Goal: Information Seeking & Learning: Learn about a topic

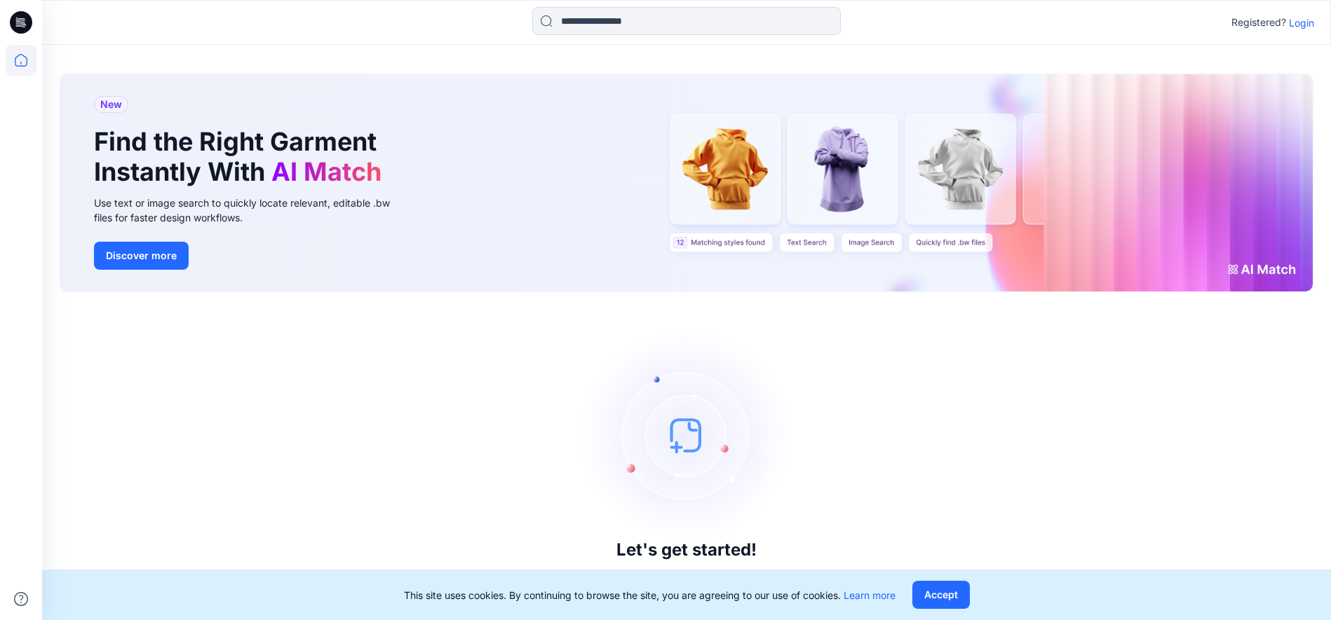
click at [1301, 15] on p "Login" at bounding box center [1300, 22] width 25 height 15
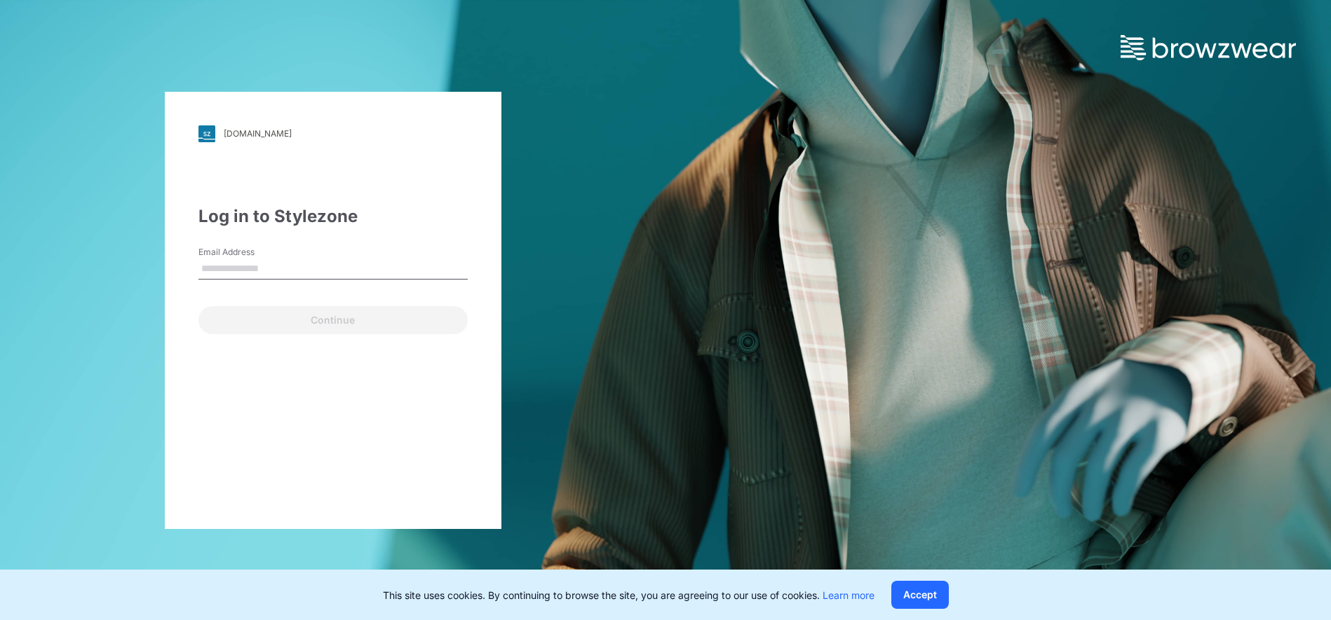
click at [411, 259] on input "Email Address" at bounding box center [332, 269] width 269 height 21
type input "**********"
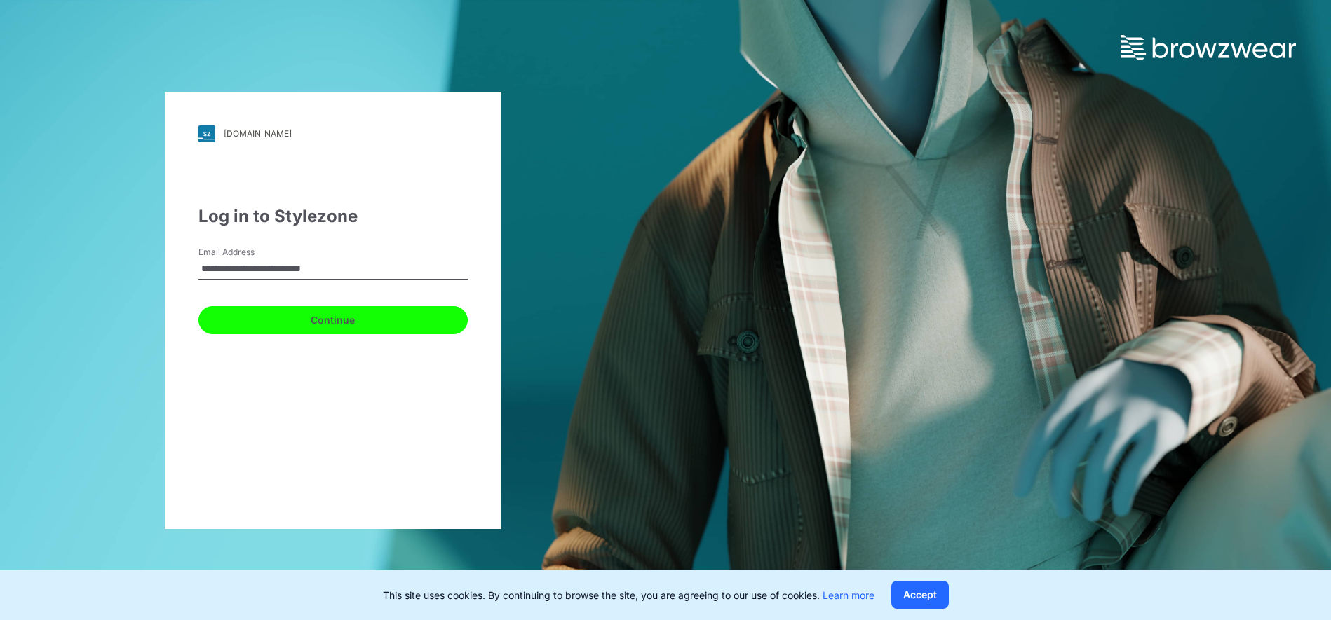
click at [367, 327] on button "Continue" at bounding box center [332, 320] width 269 height 28
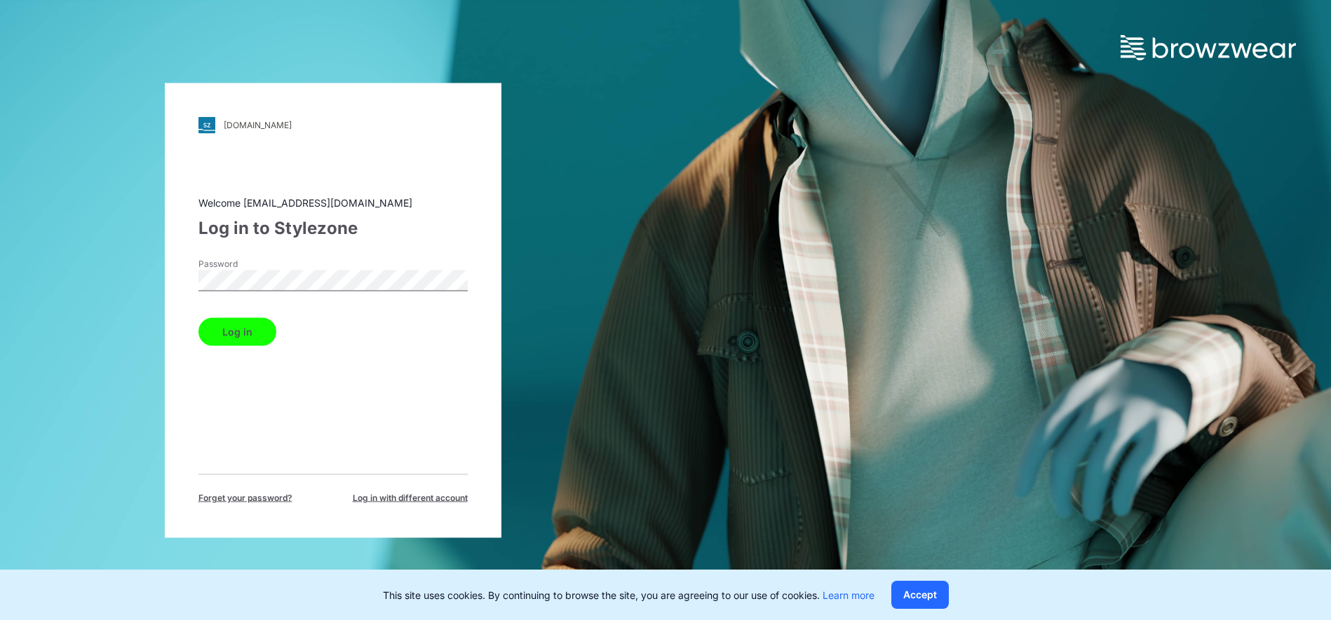
click at [242, 318] on button "Log in" at bounding box center [237, 332] width 78 height 28
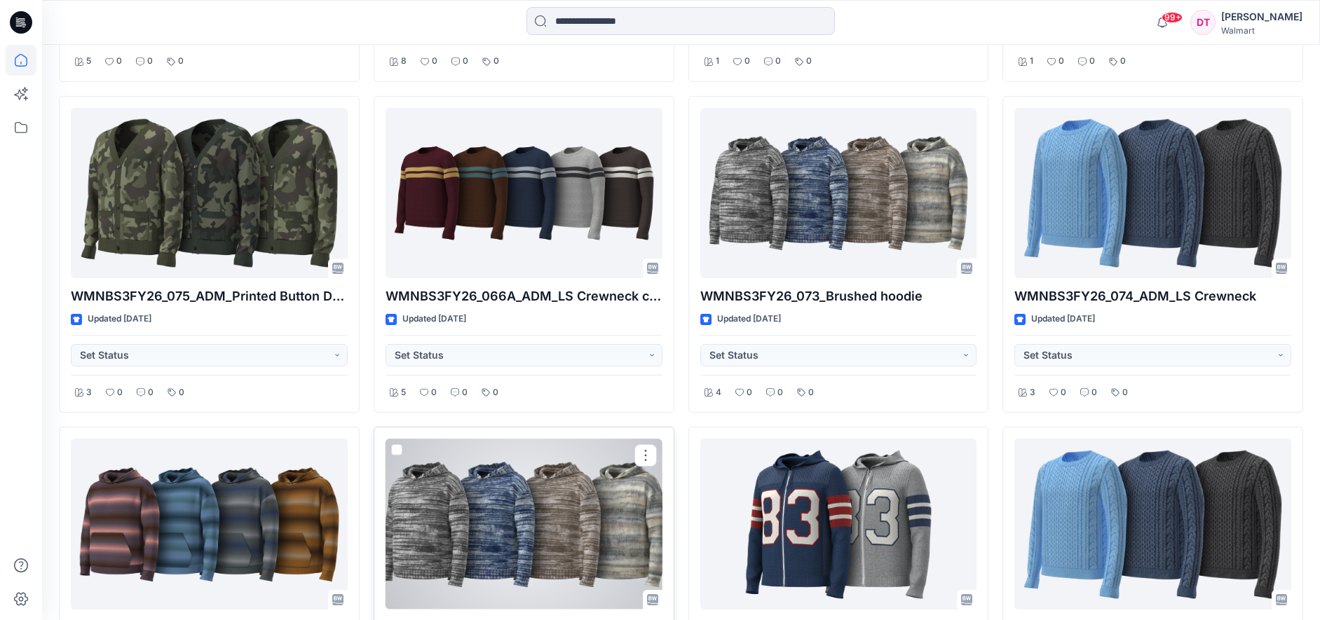
scroll to position [2073, 0]
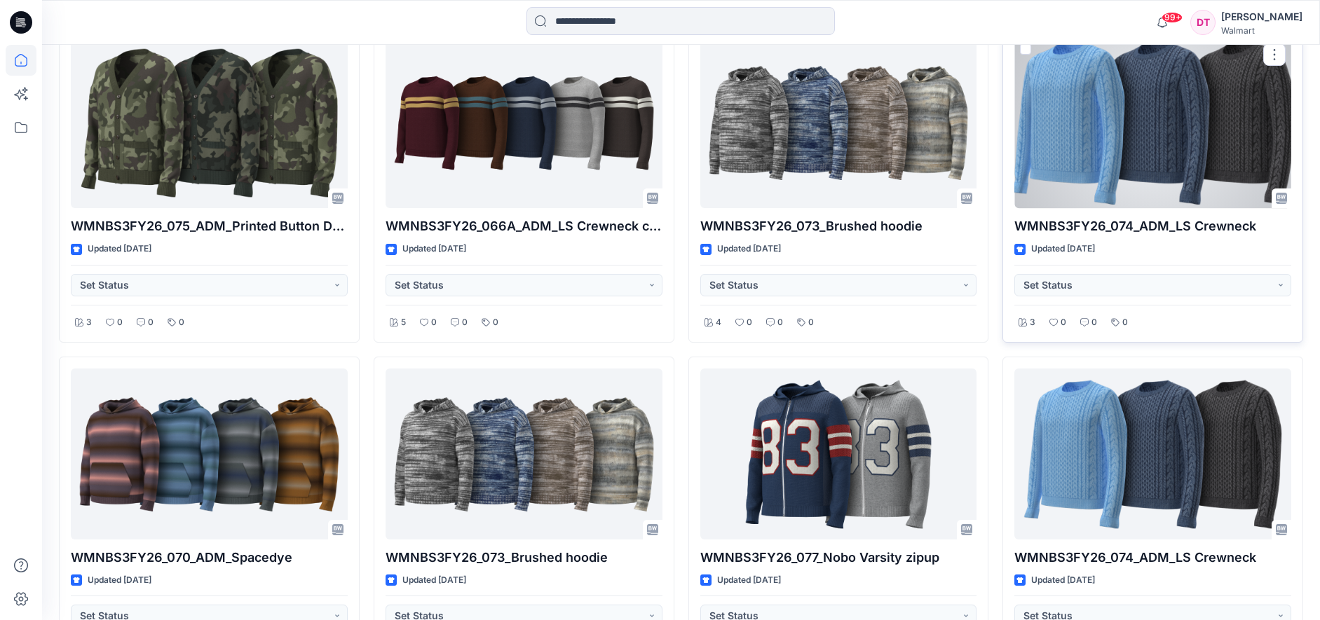
click at [1055, 149] on div at bounding box center [1152, 123] width 277 height 170
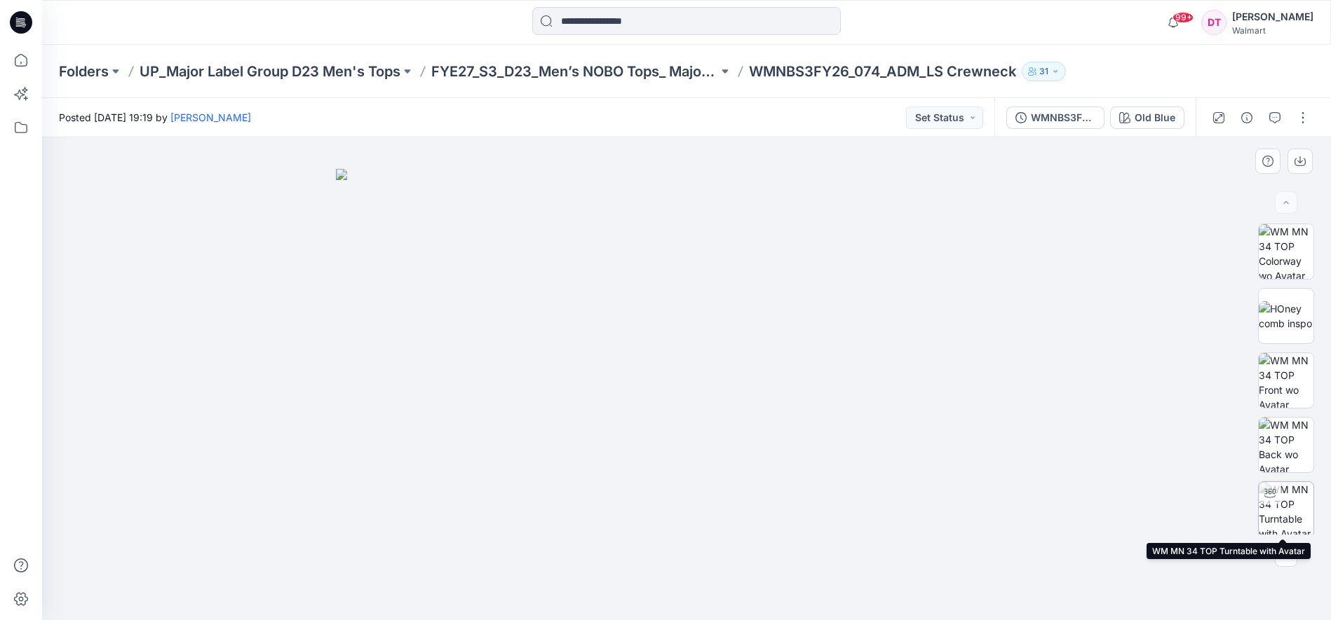
click at [1288, 501] on img at bounding box center [1285, 509] width 55 height 55
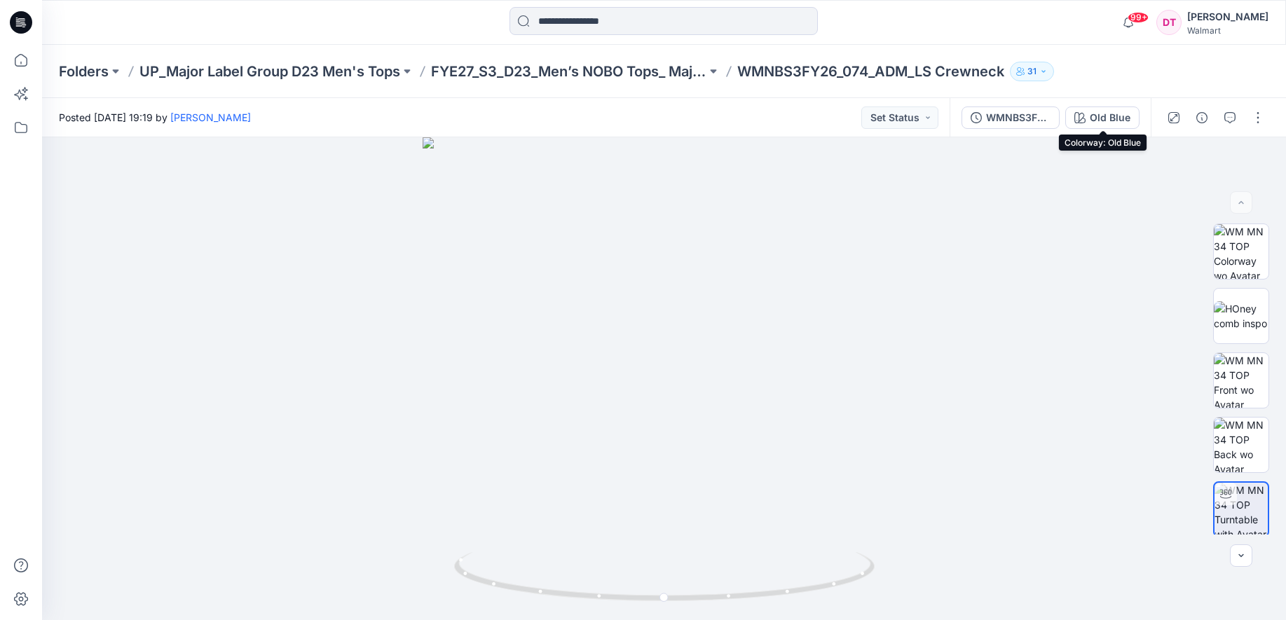
click at [1090, 121] on button "Old Blue" at bounding box center [1103, 118] width 74 height 22
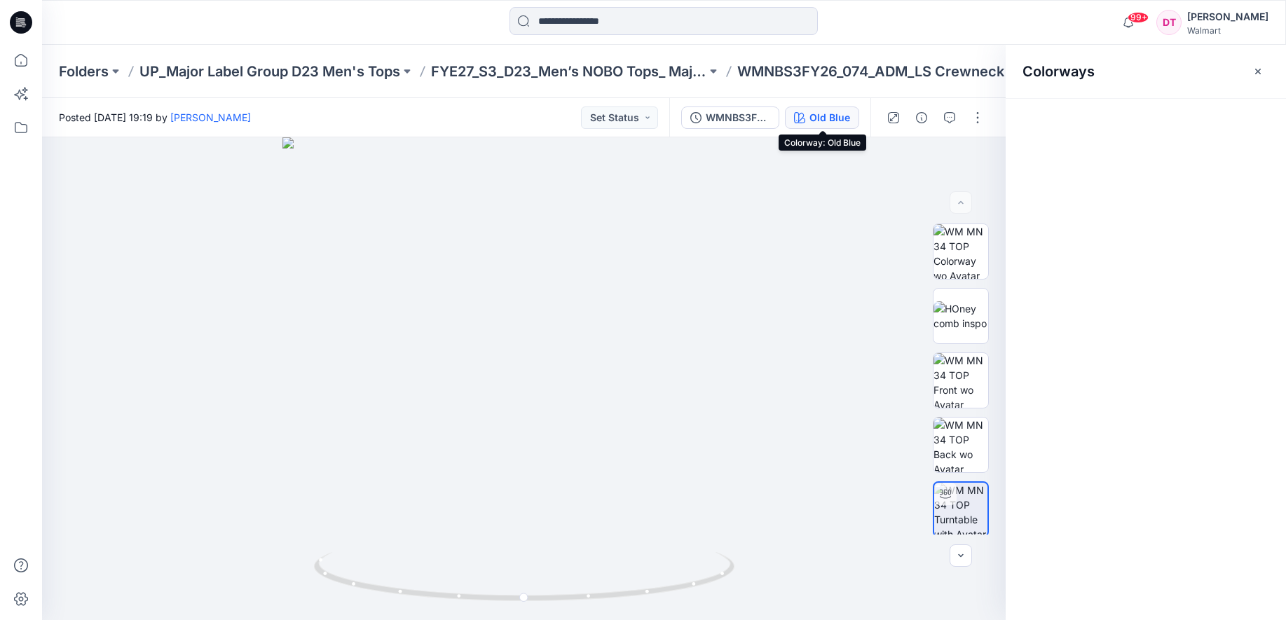
click at [835, 121] on div "Old Blue" at bounding box center [830, 117] width 41 height 15
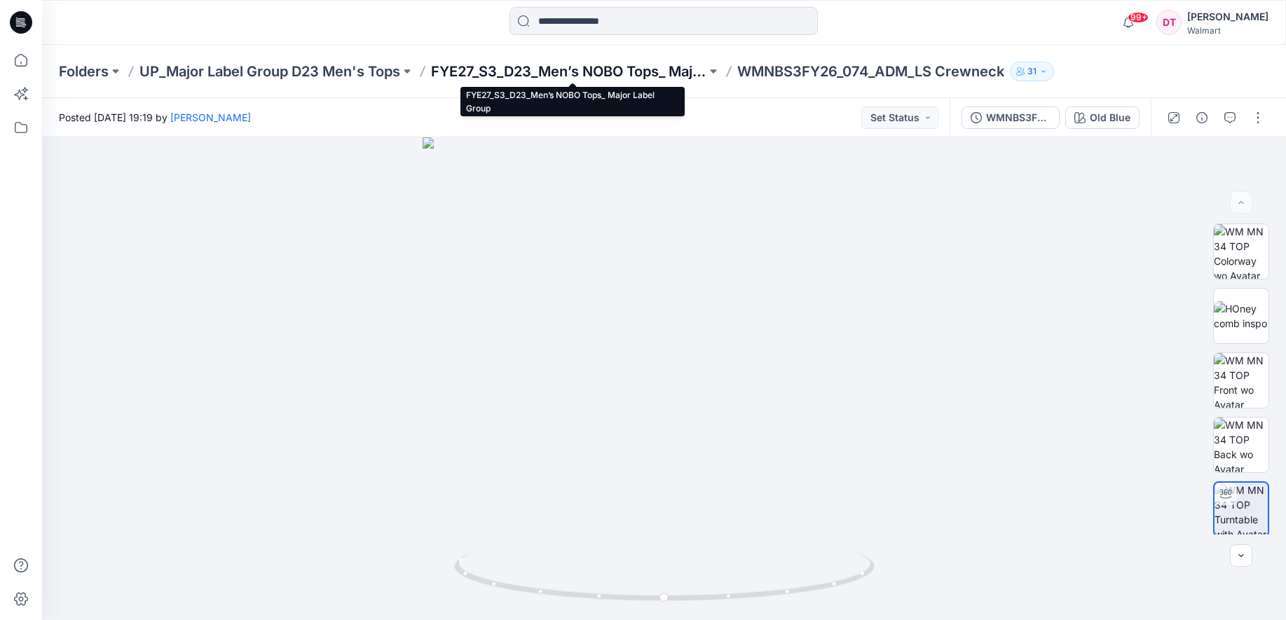
click at [550, 67] on p "FYE27_S3_D23_Men’s NOBO Tops_ Major Label Group" at bounding box center [568, 72] width 275 height 20
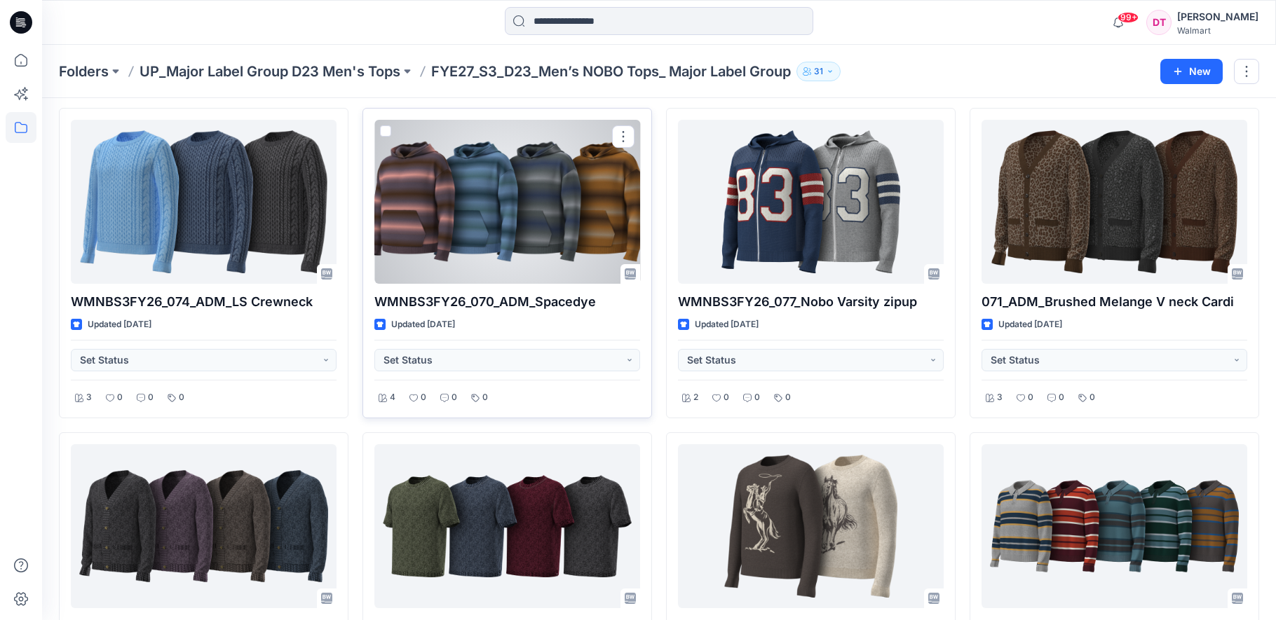
scroll to position [421, 0]
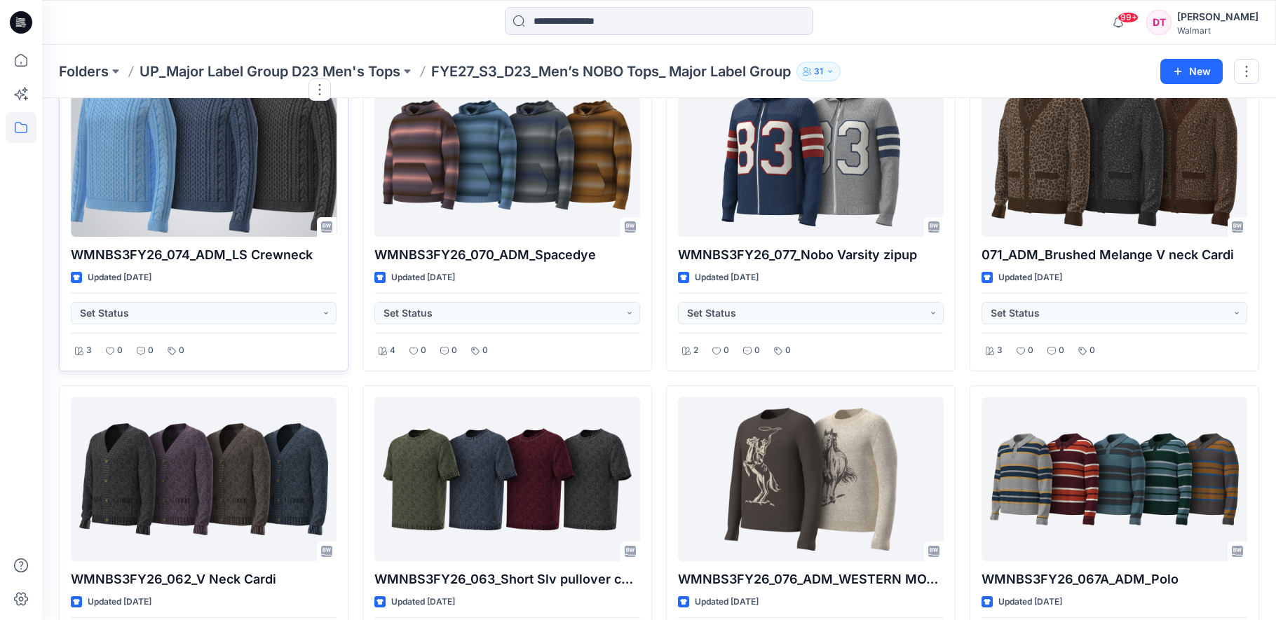
click at [296, 176] on div at bounding box center [204, 155] width 266 height 164
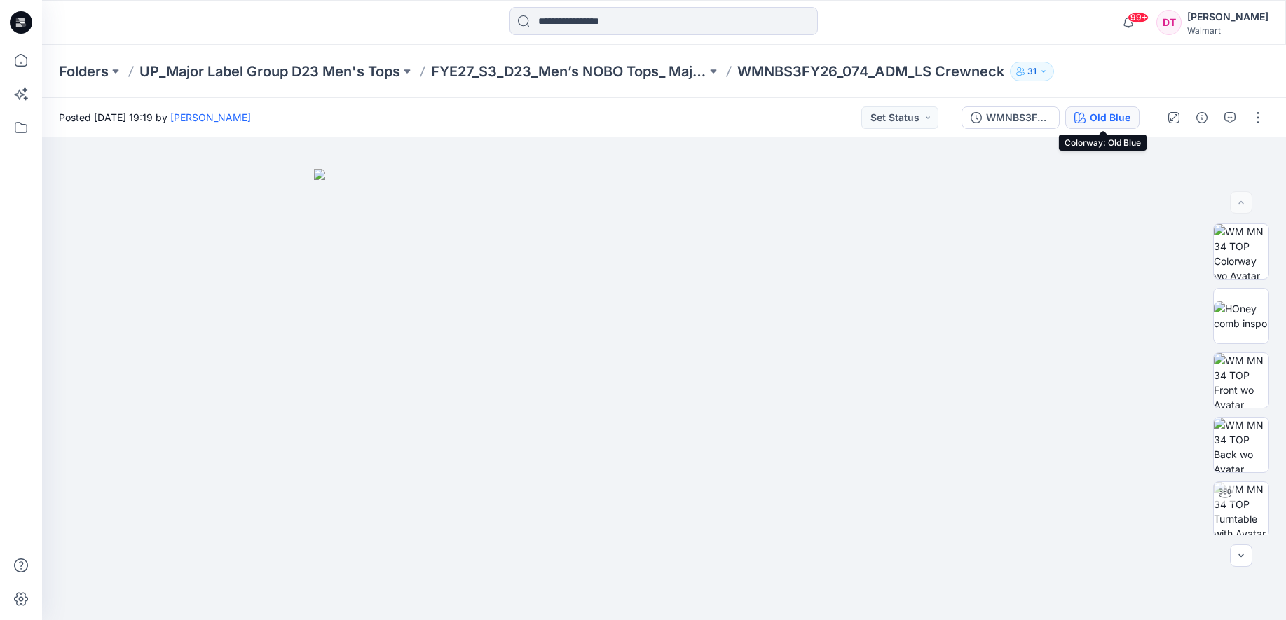
click at [1094, 114] on div "Old Blue" at bounding box center [1110, 117] width 41 height 15
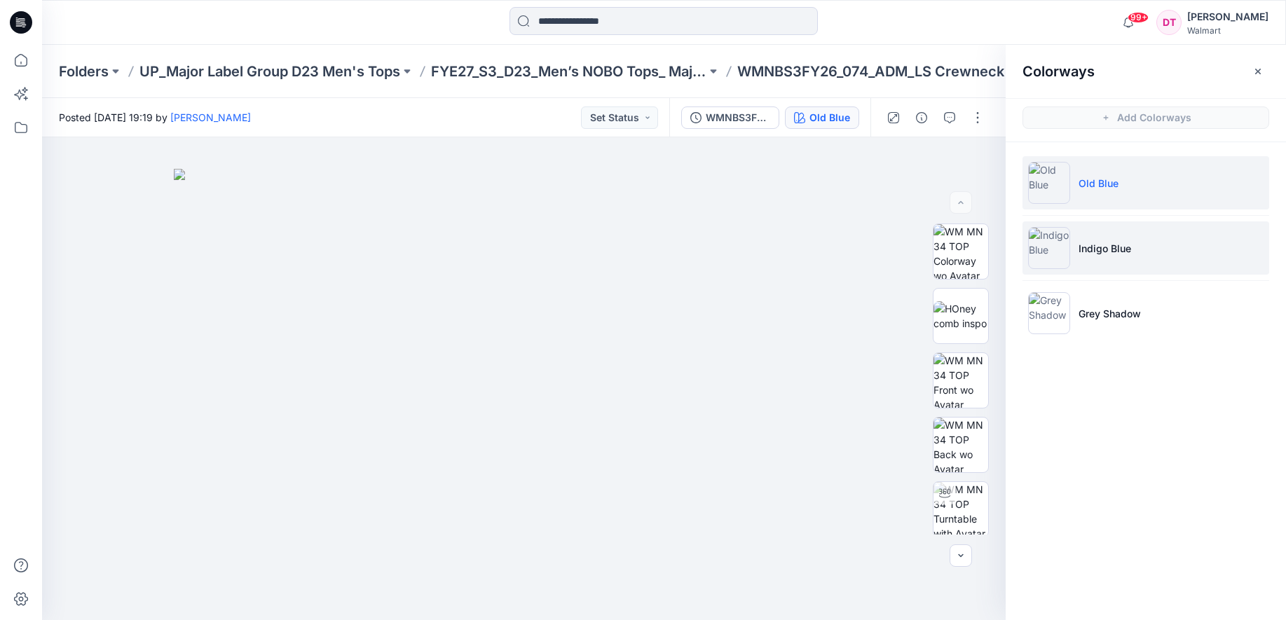
click at [1089, 252] on p "Indigo Blue" at bounding box center [1105, 248] width 53 height 15
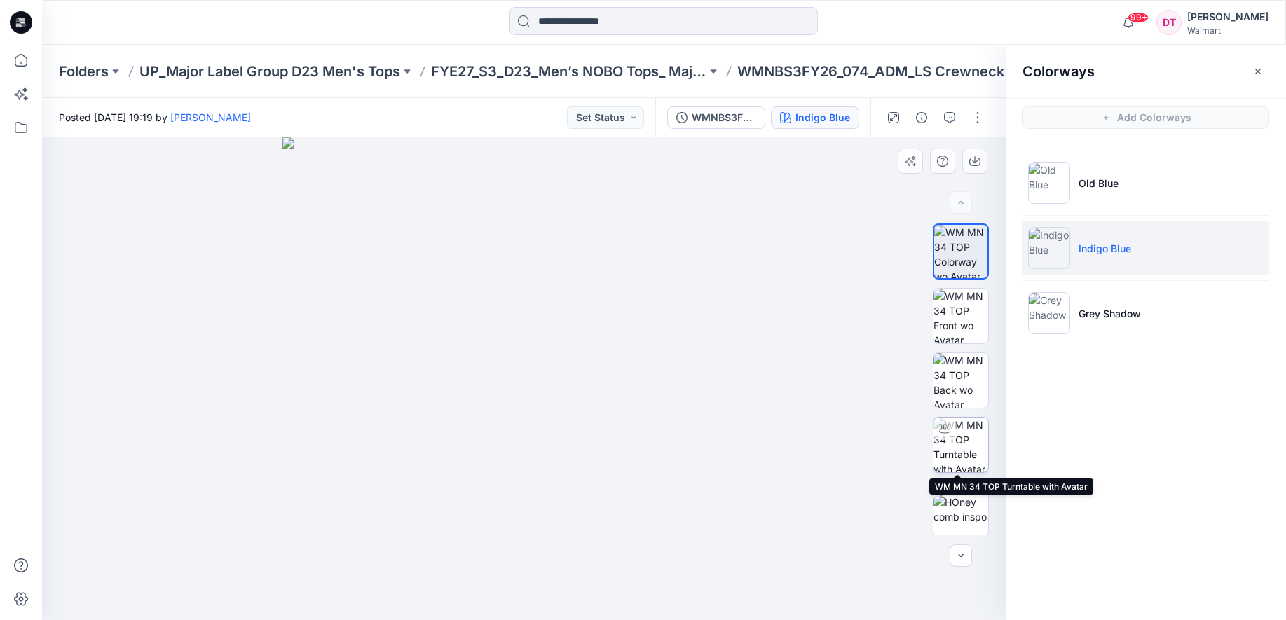
click at [952, 431] on div at bounding box center [945, 429] width 22 height 22
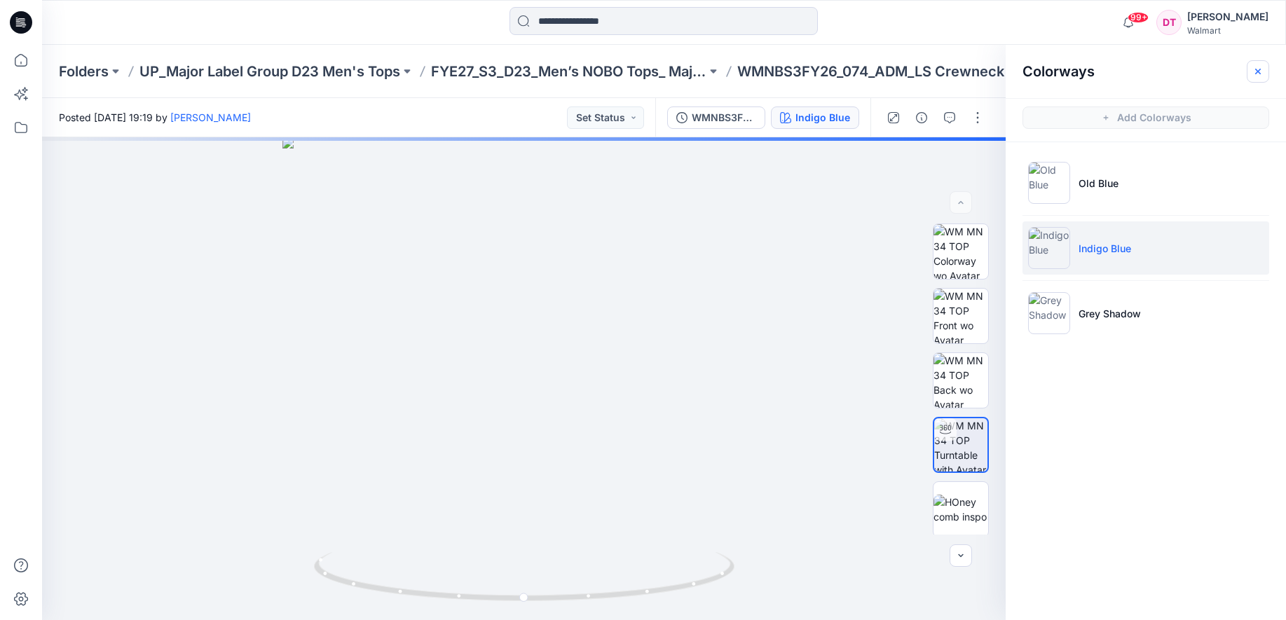
click at [1262, 67] on icon "button" at bounding box center [1258, 71] width 11 height 11
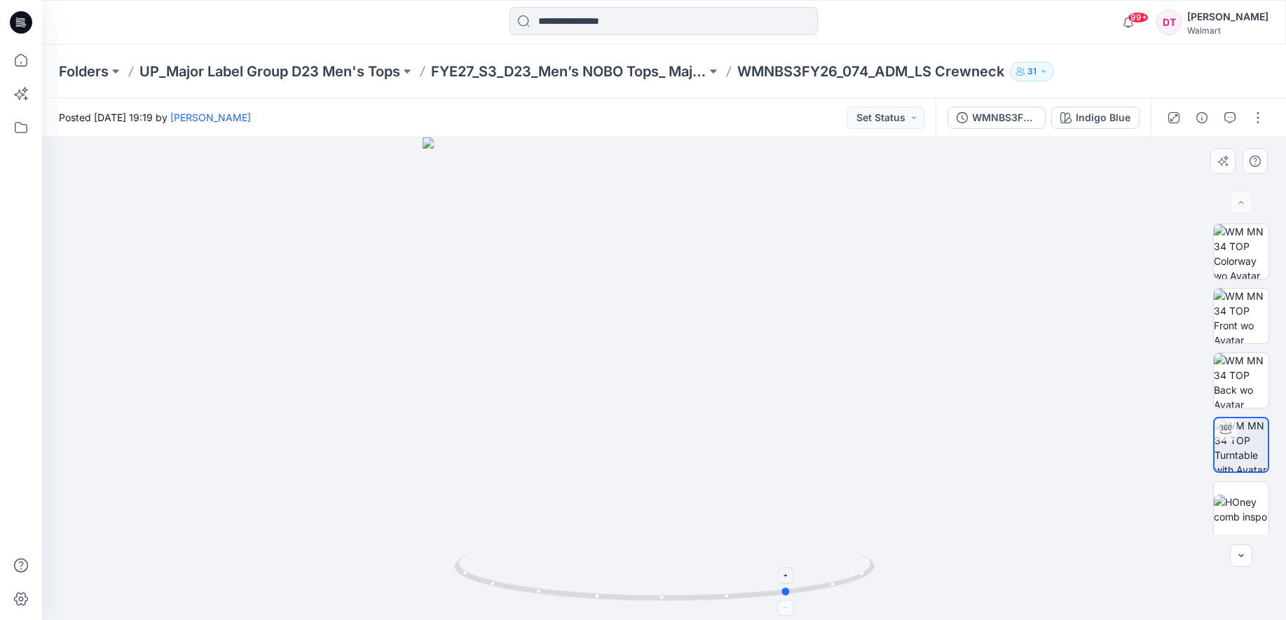
drag, startPoint x: 651, startPoint y: 599, endPoint x: 777, endPoint y: 593, distance: 126.3
click at [777, 593] on icon at bounding box center [666, 578] width 424 height 53
drag, startPoint x: 662, startPoint y: 596, endPoint x: 793, endPoint y: 591, distance: 130.5
click at [793, 591] on icon at bounding box center [666, 578] width 424 height 53
click at [614, 82] on div "Folders UP_Major Label Group D23 Men's Tops FYE27_S3_D23_Men’s NOBO Tops_ Major…" at bounding box center [664, 71] width 1244 height 53
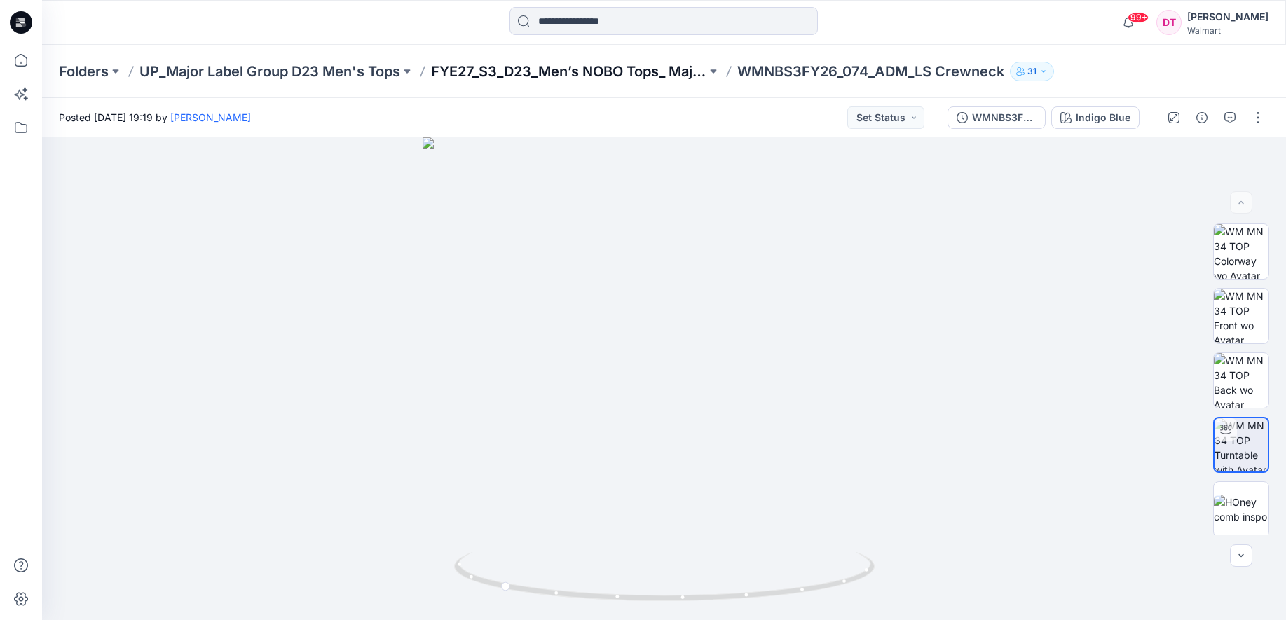
click at [613, 76] on p "FYE27_S3_D23_Men’s NOBO Tops_ Major Label Group" at bounding box center [568, 72] width 275 height 20
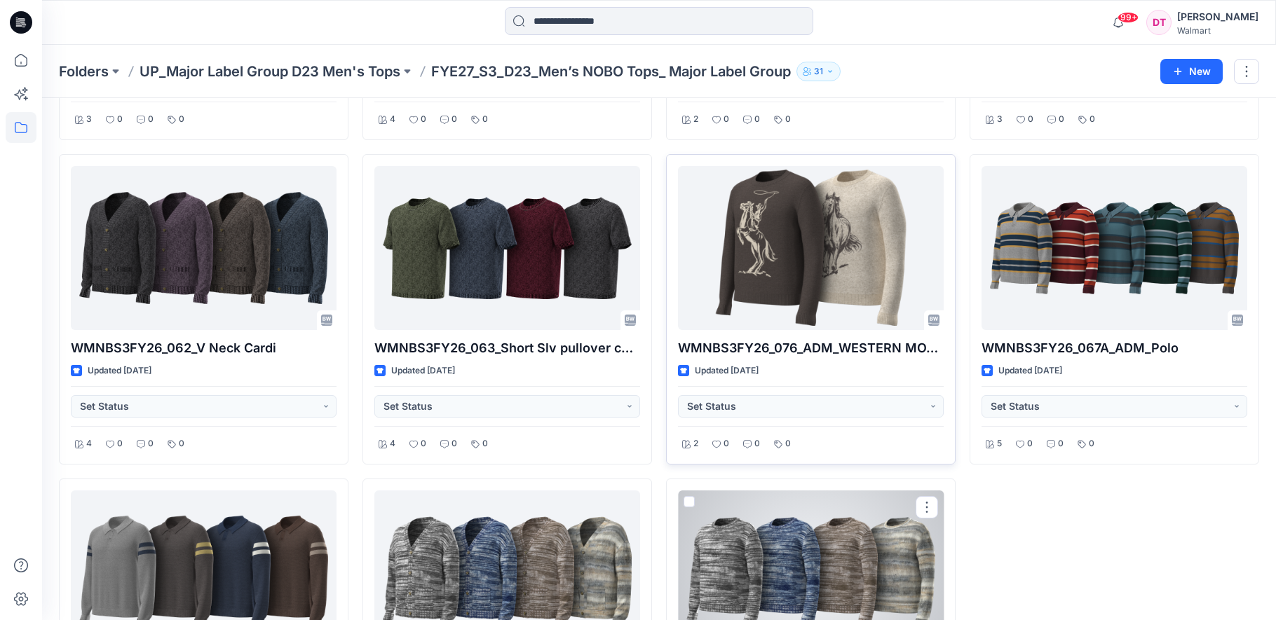
scroll to position [634, 0]
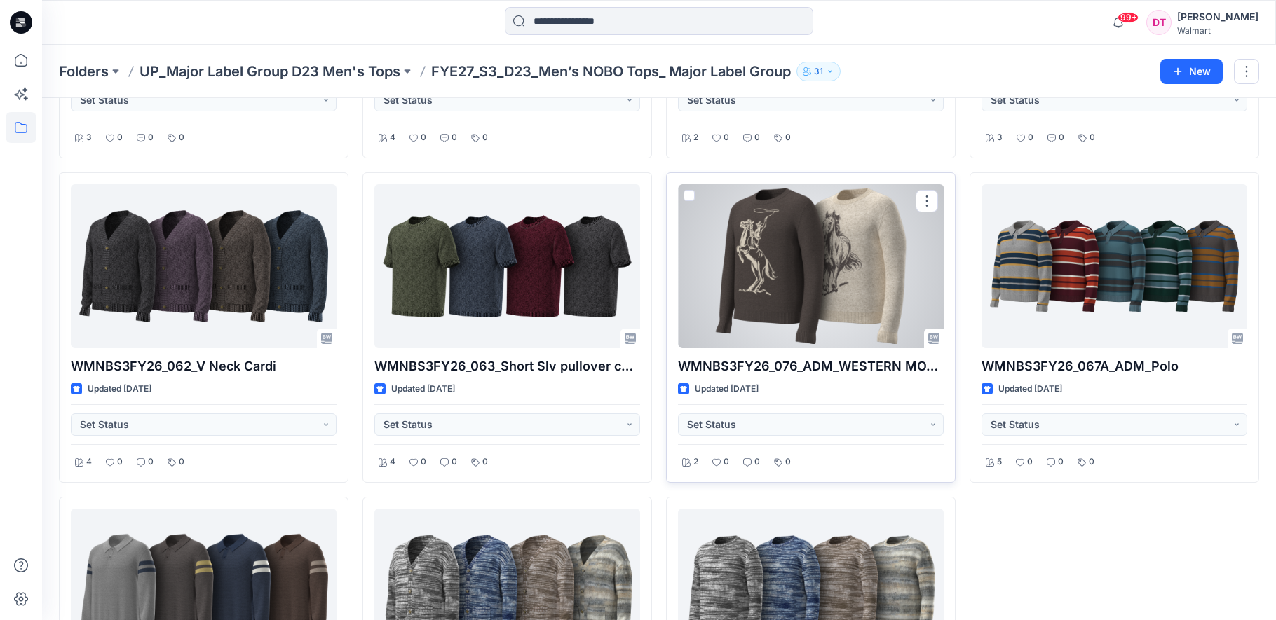
click at [834, 312] on div at bounding box center [811, 266] width 266 height 164
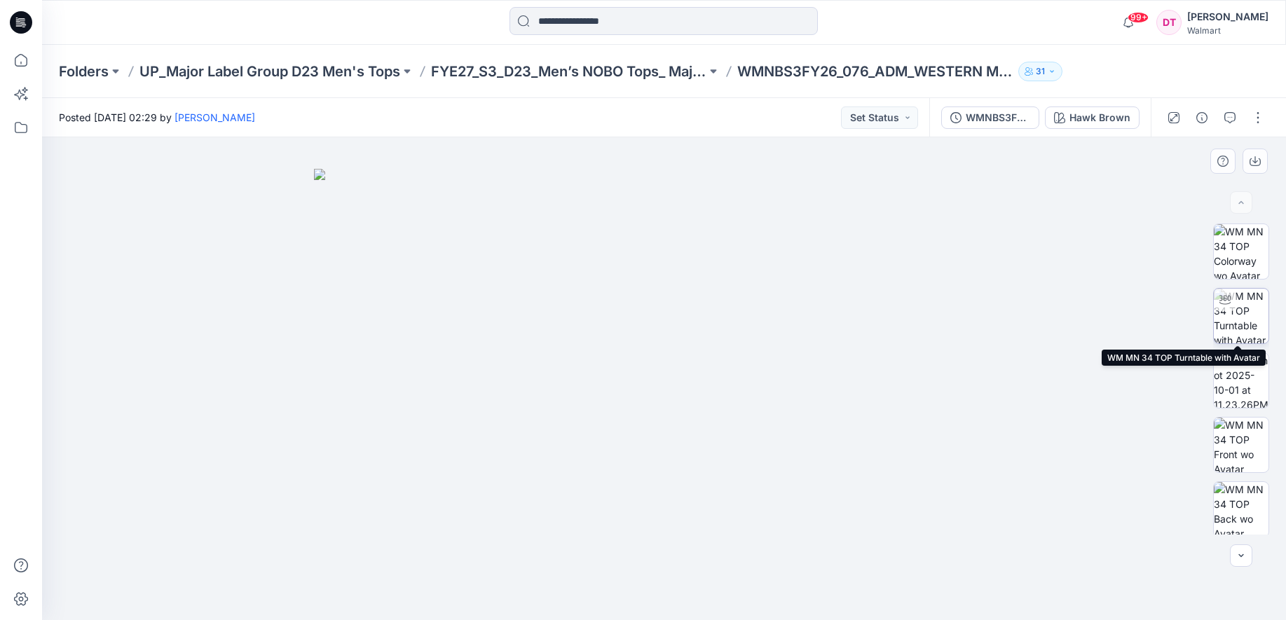
click at [1232, 325] on img at bounding box center [1241, 316] width 55 height 55
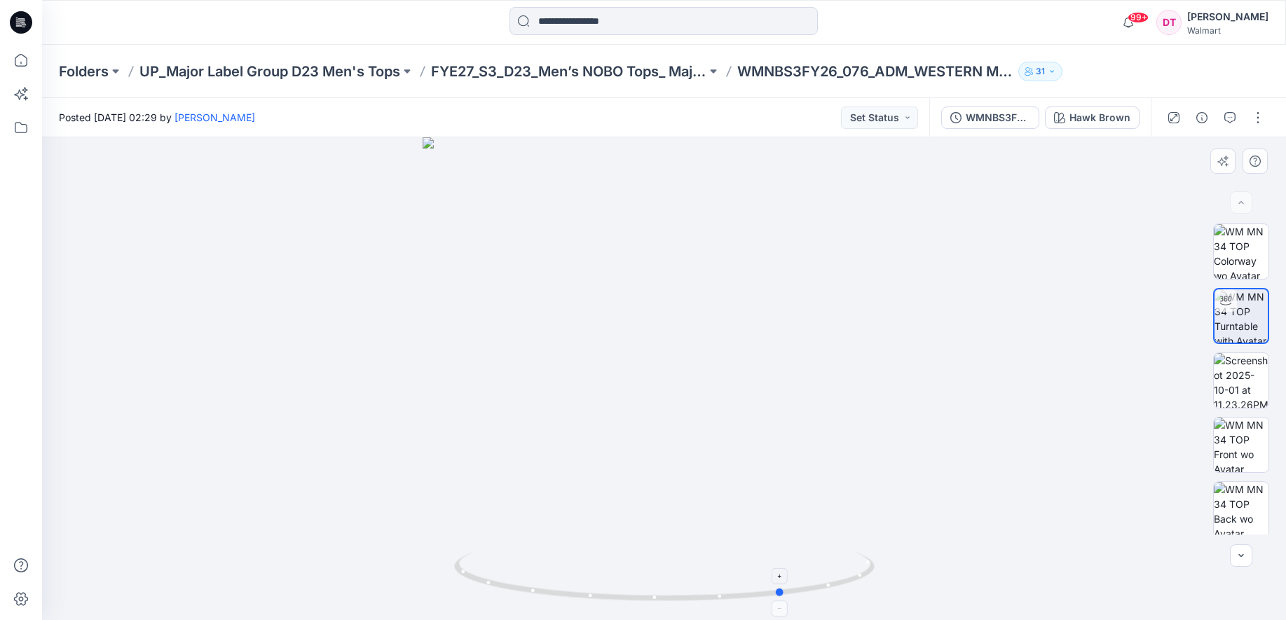
drag, startPoint x: 726, startPoint y: 602, endPoint x: 845, endPoint y: 591, distance: 120.4
click at [845, 591] on icon at bounding box center [666, 578] width 424 height 53
drag, startPoint x: 739, startPoint y: 605, endPoint x: 858, endPoint y: 590, distance: 120.1
click at [858, 590] on div at bounding box center [664, 378] width 1244 height 483
